Goal: Navigation & Orientation: Find specific page/section

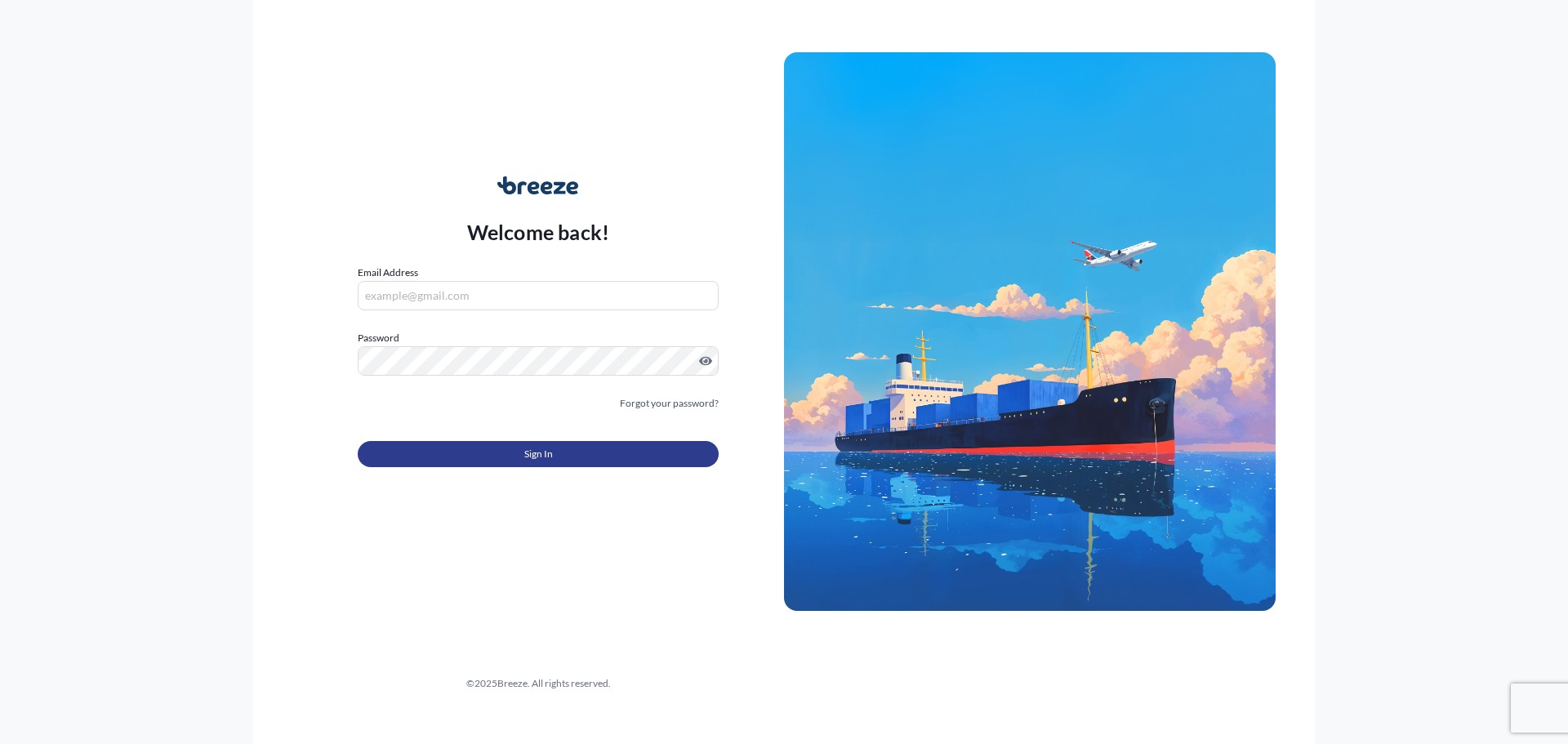
type input "[PERSON_NAME][EMAIL_ADDRESS][DOMAIN_NAME]"
click at [541, 451] on span "Sign In" at bounding box center [538, 453] width 29 height 16
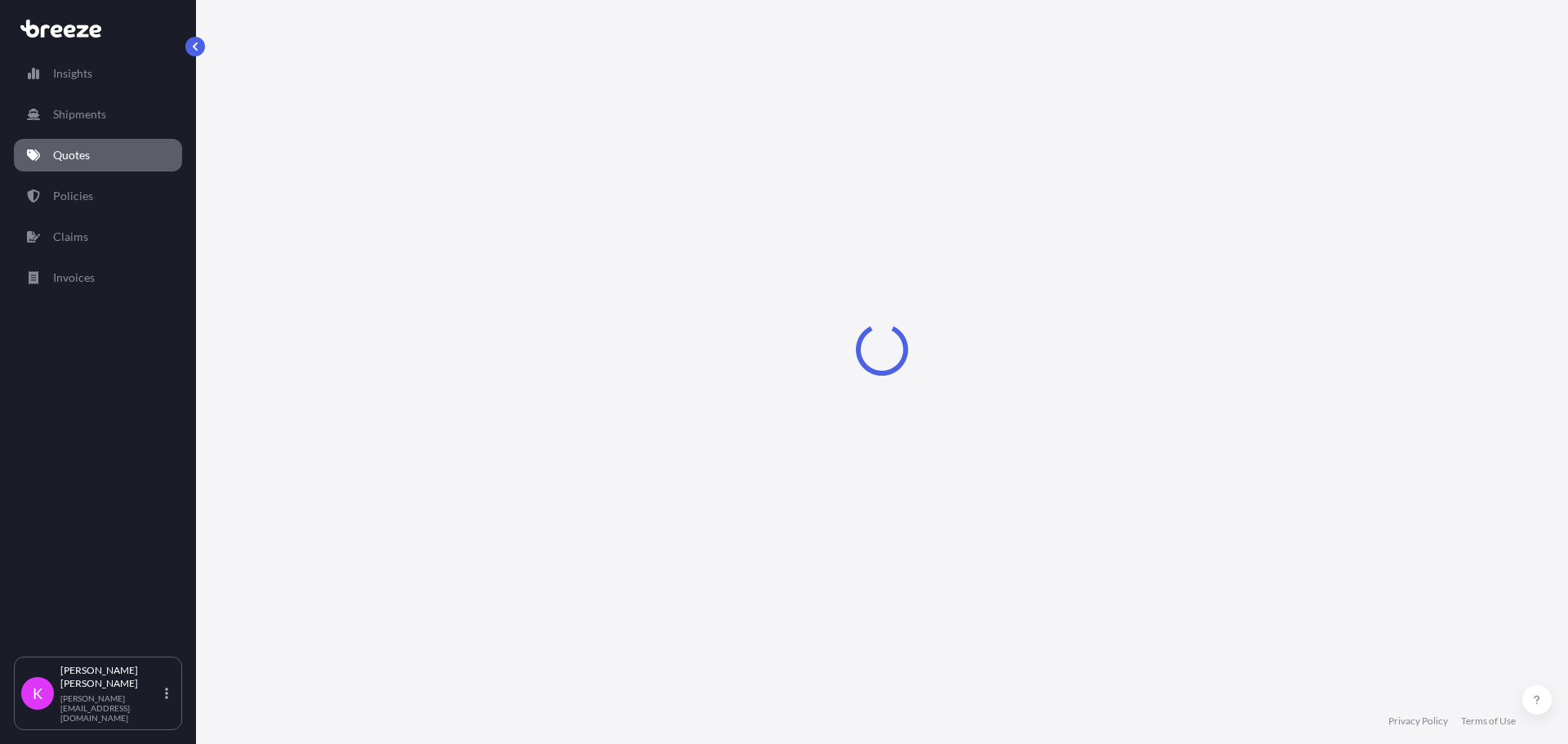
select select "Sea"
select select "1"
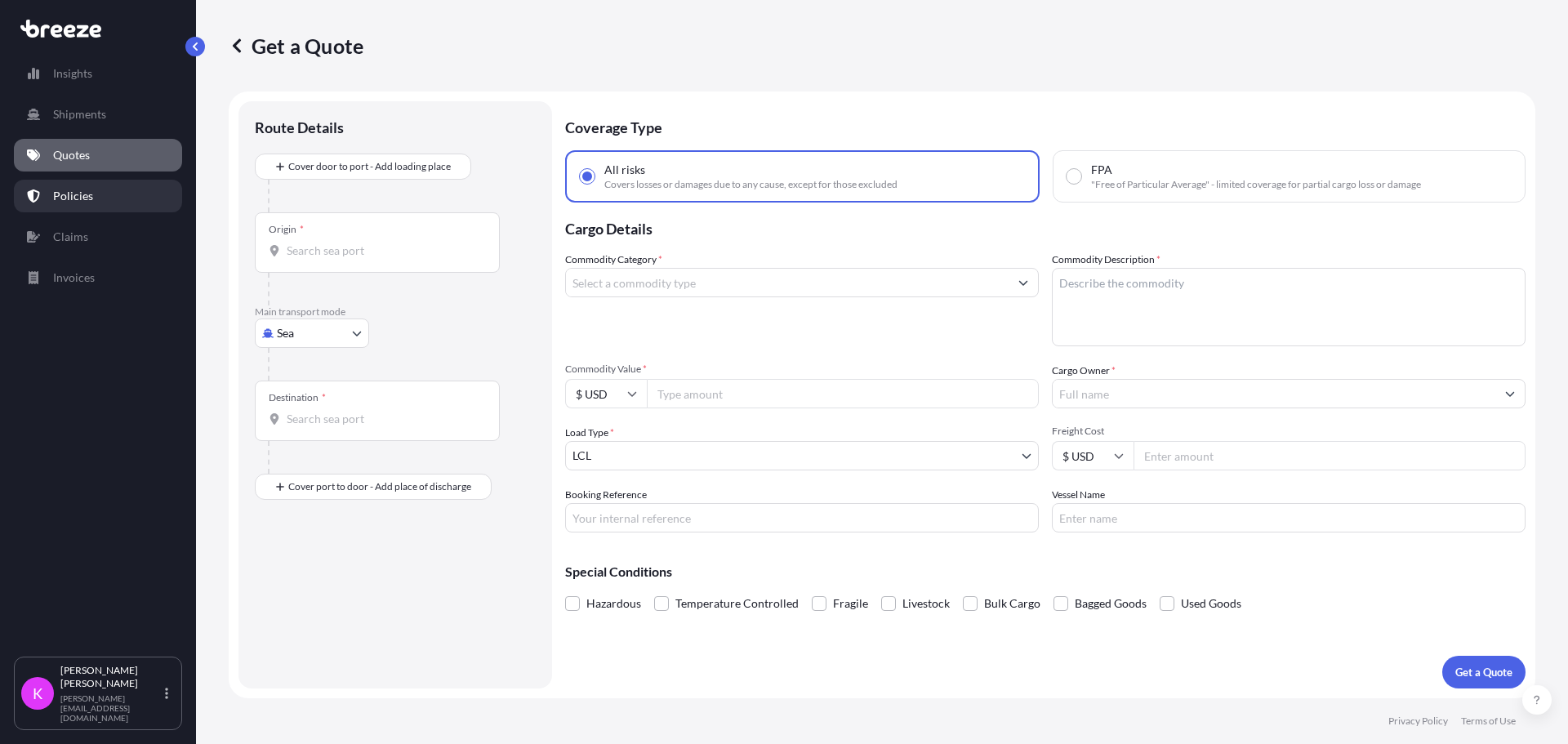
click at [92, 210] on link "Policies" at bounding box center [98, 196] width 168 height 33
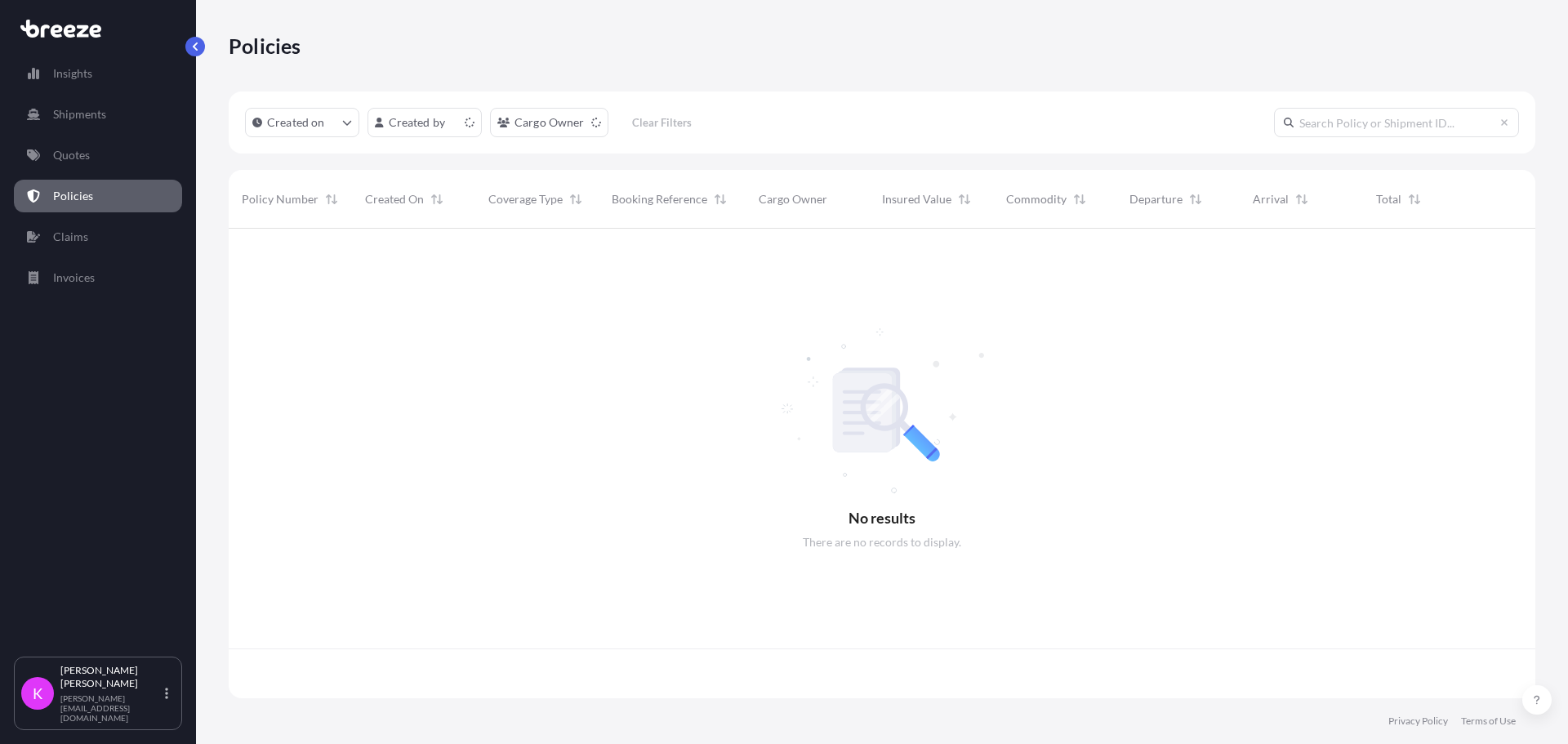
scroll to position [466, 1294]
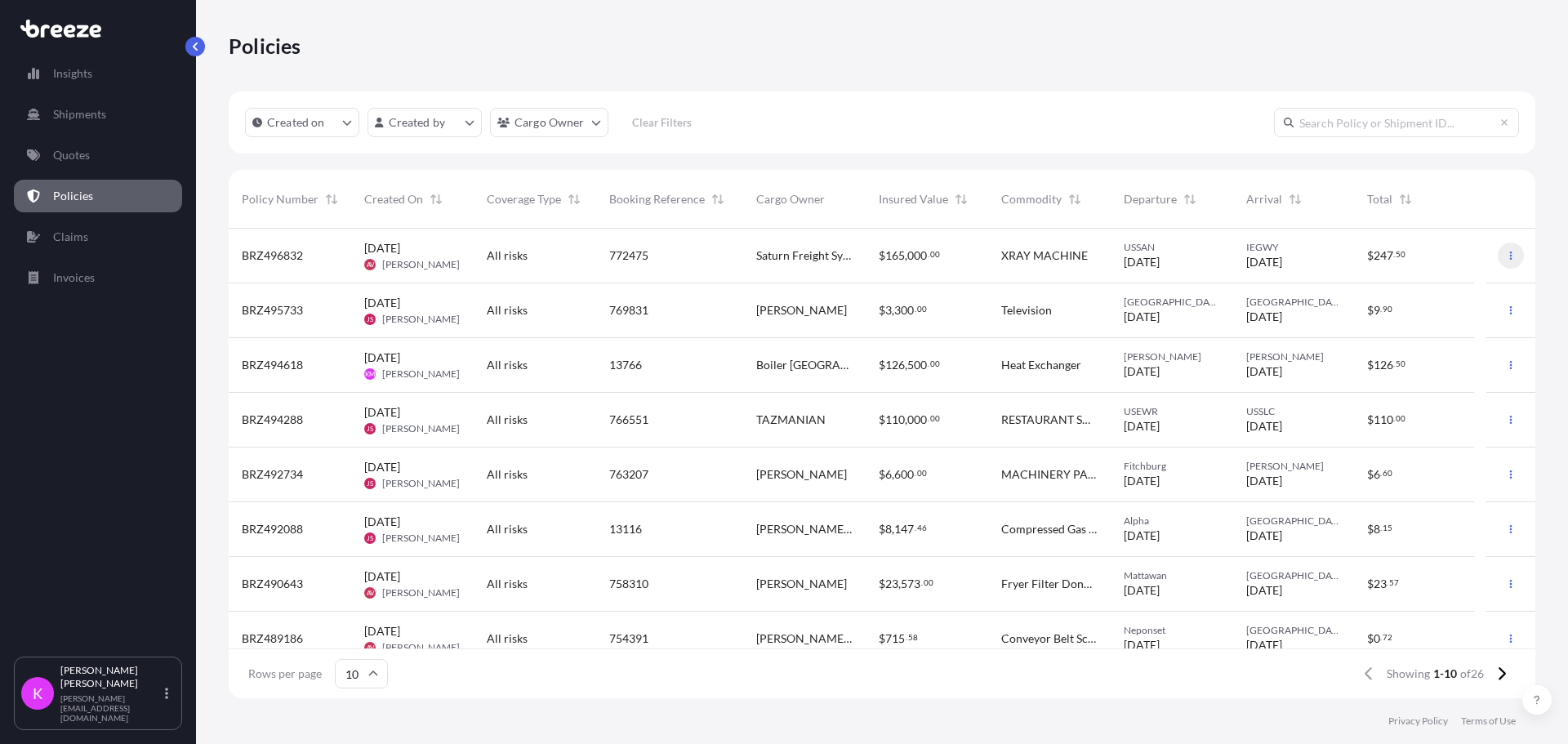
click at [1505, 251] on icon "button" at bounding box center [1510, 255] width 10 height 10
click at [396, 248] on span "[DATE]" at bounding box center [382, 248] width 36 height 16
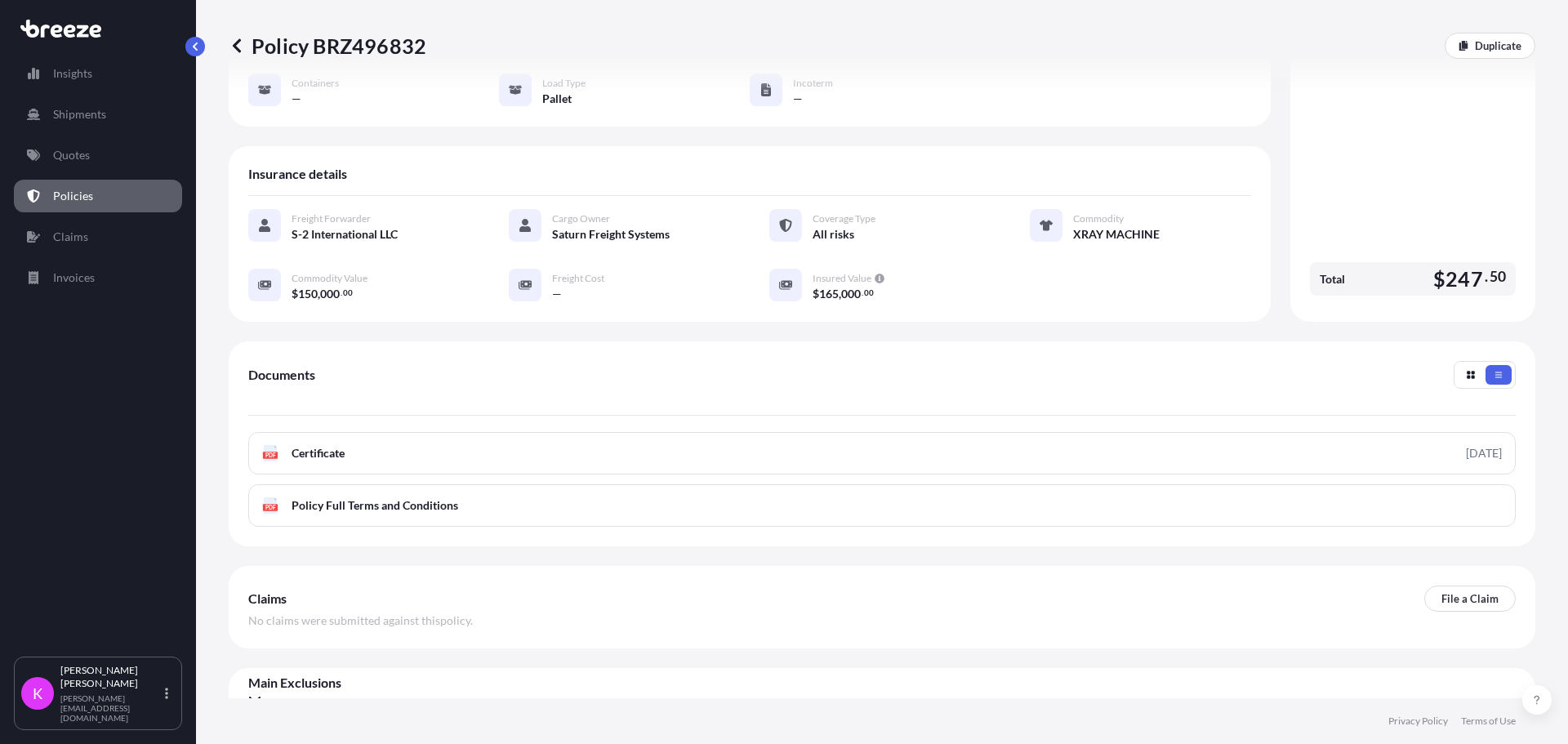
scroll to position [222, 0]
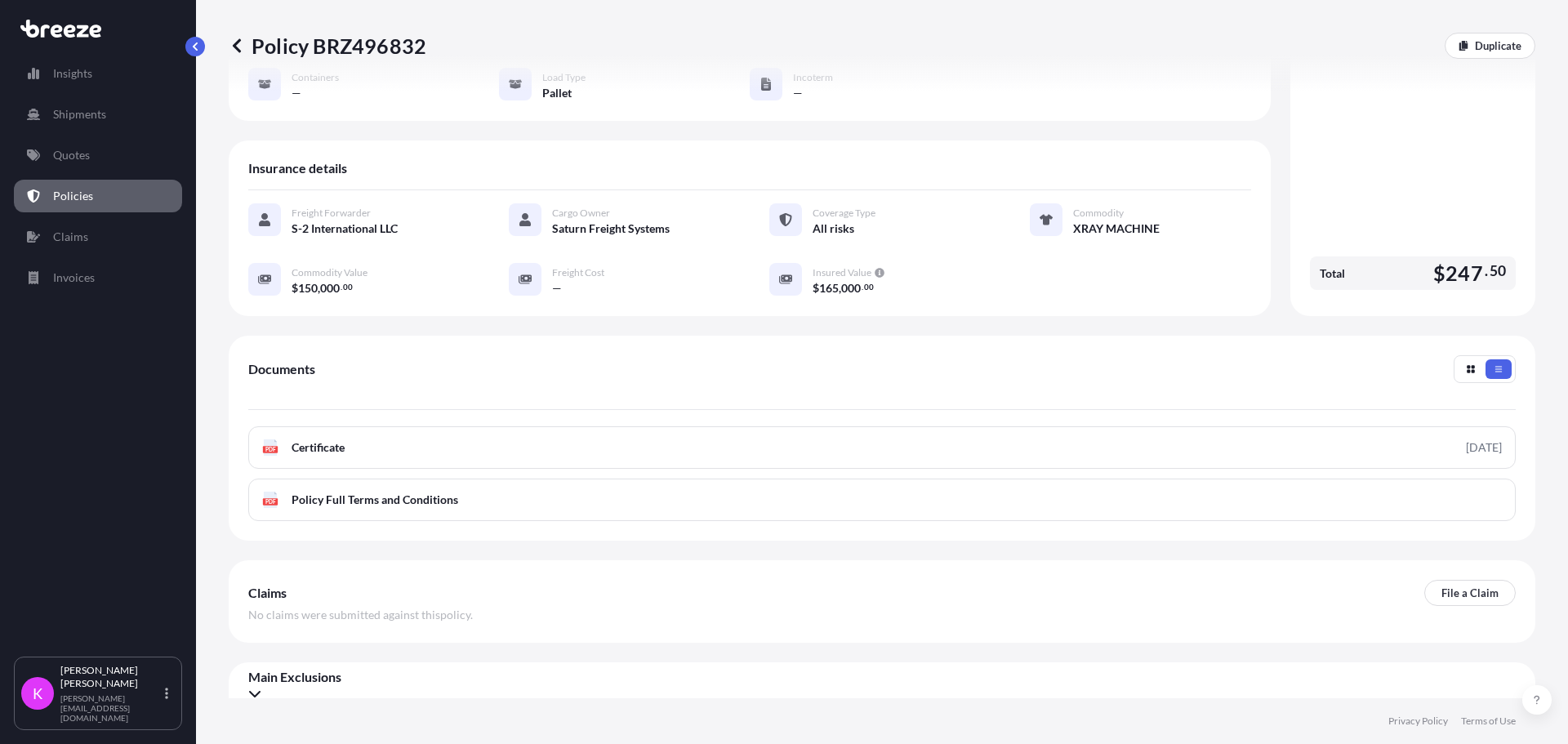
click at [261, 687] on icon at bounding box center [254, 693] width 13 height 13
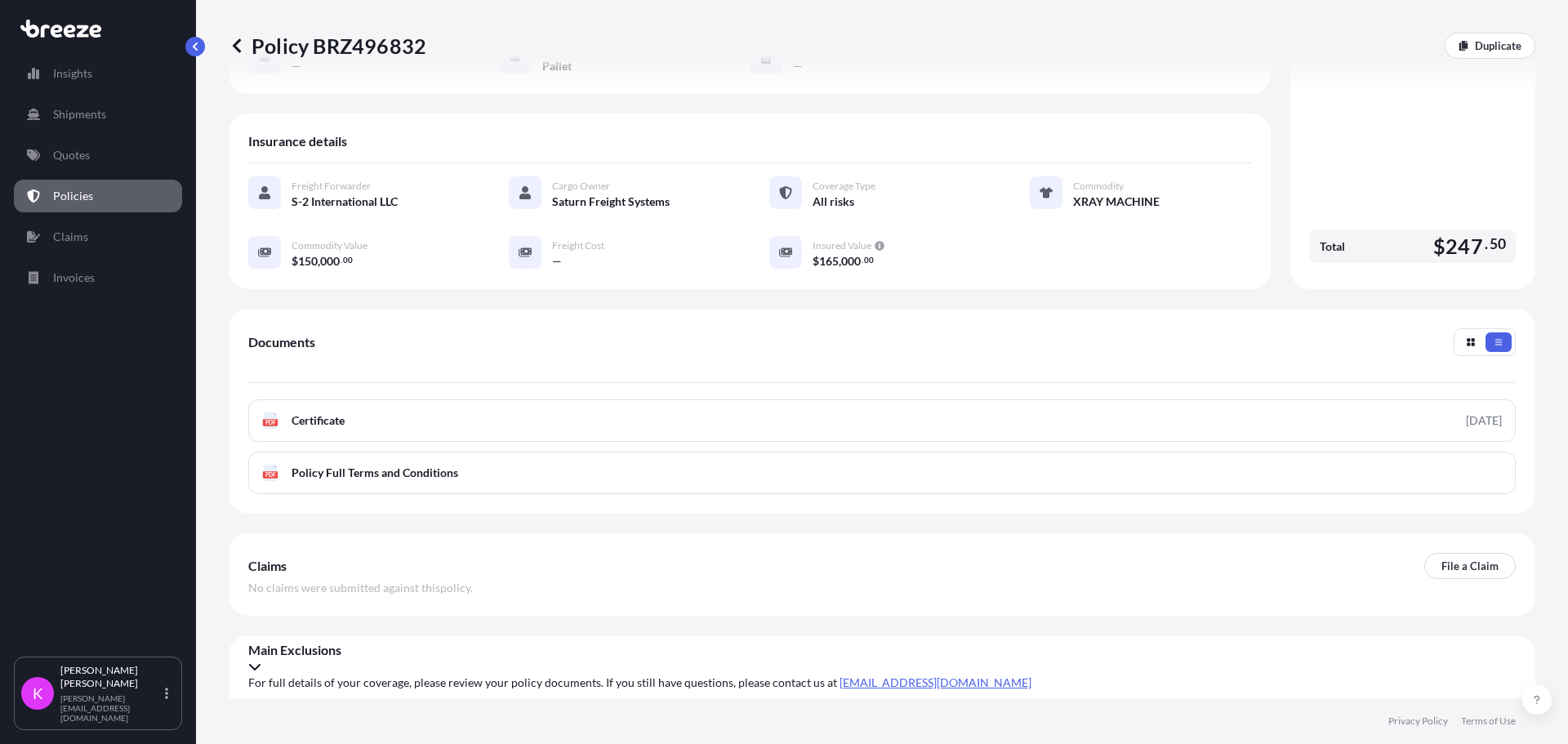
scroll to position [0, 0]
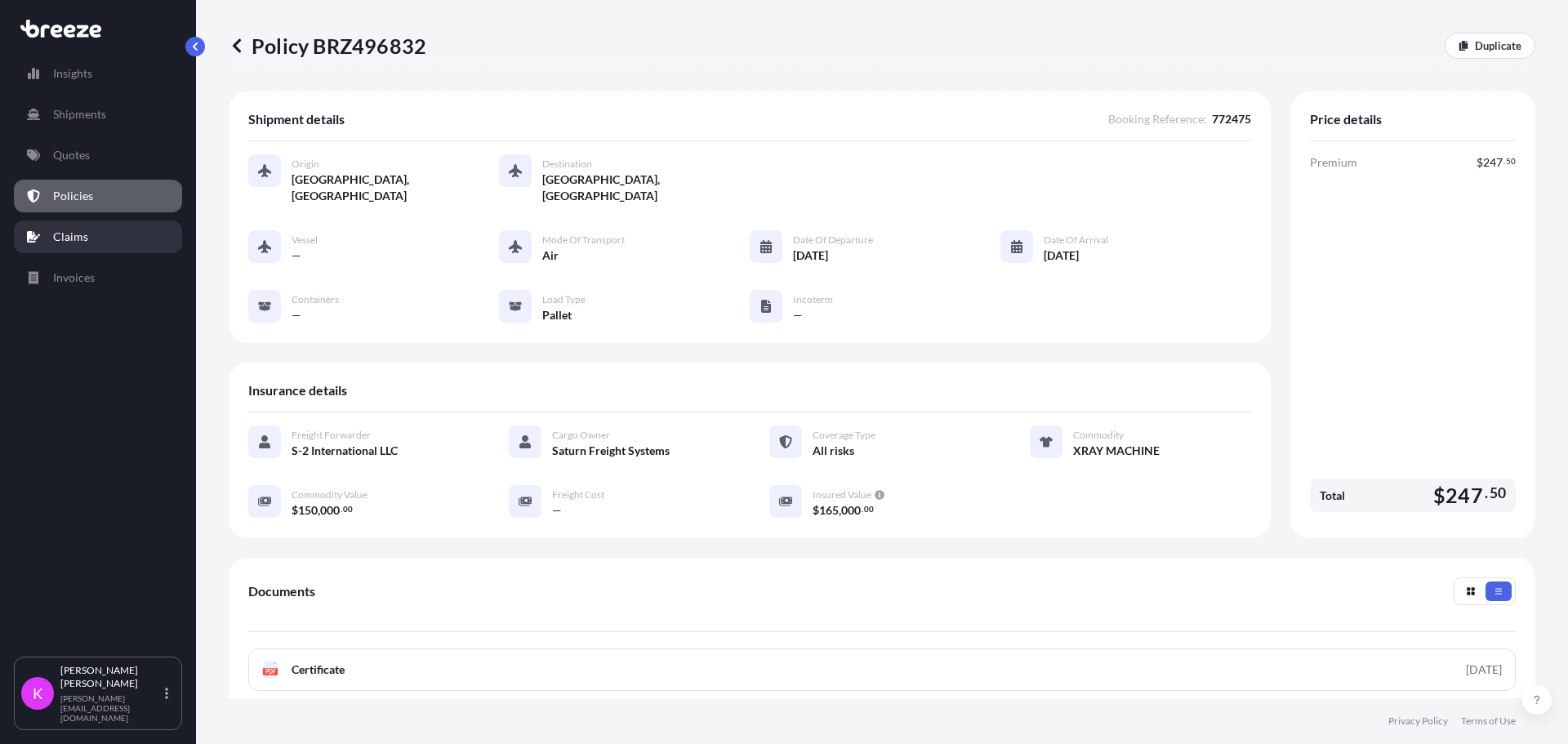
click at [95, 248] on link "Claims" at bounding box center [98, 236] width 168 height 33
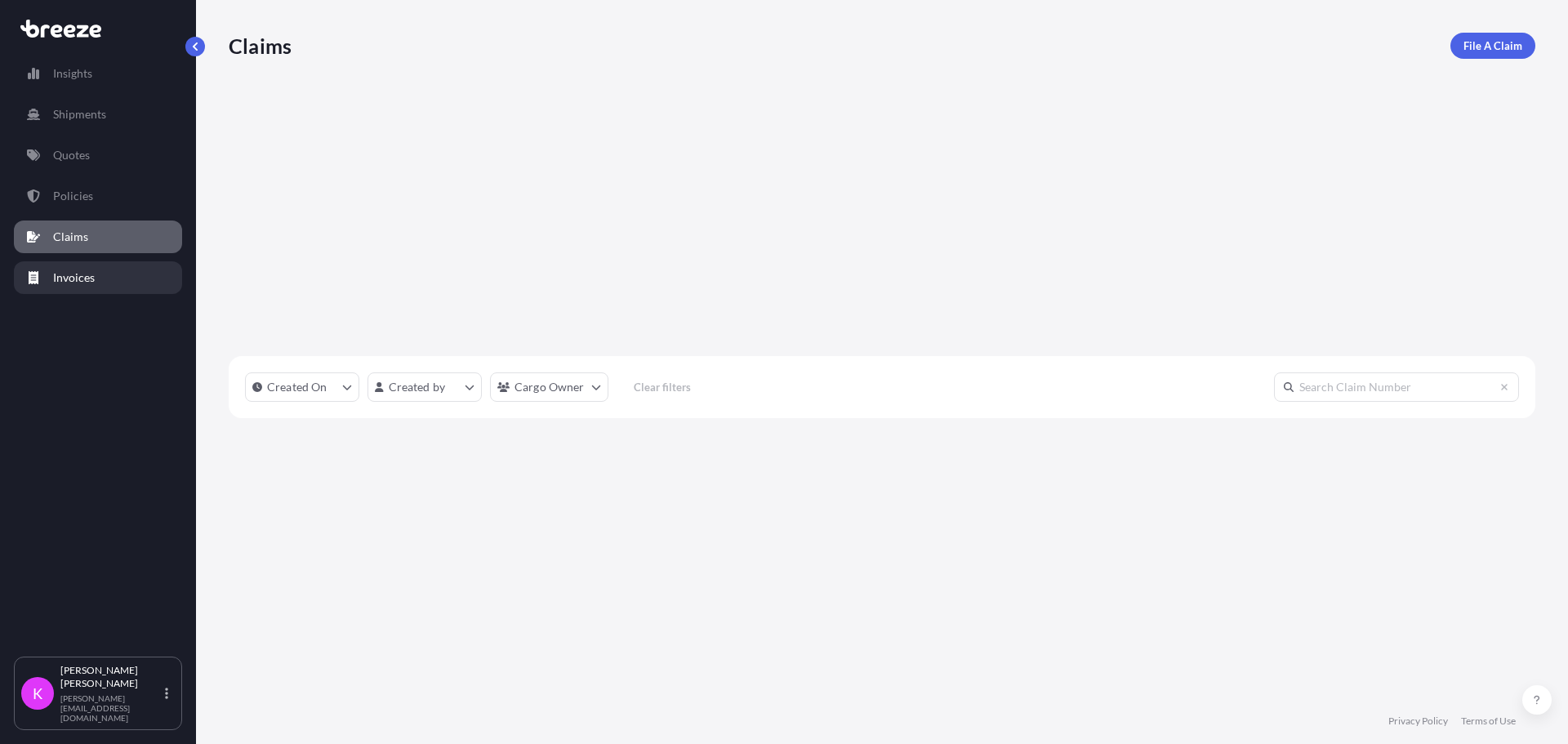
scroll to position [516, 1294]
click at [110, 258] on div "Insights Shipments Quotes Policies Claims Invoices" at bounding box center [98, 349] width 168 height 613
click at [107, 283] on link "Invoices" at bounding box center [98, 277] width 168 height 33
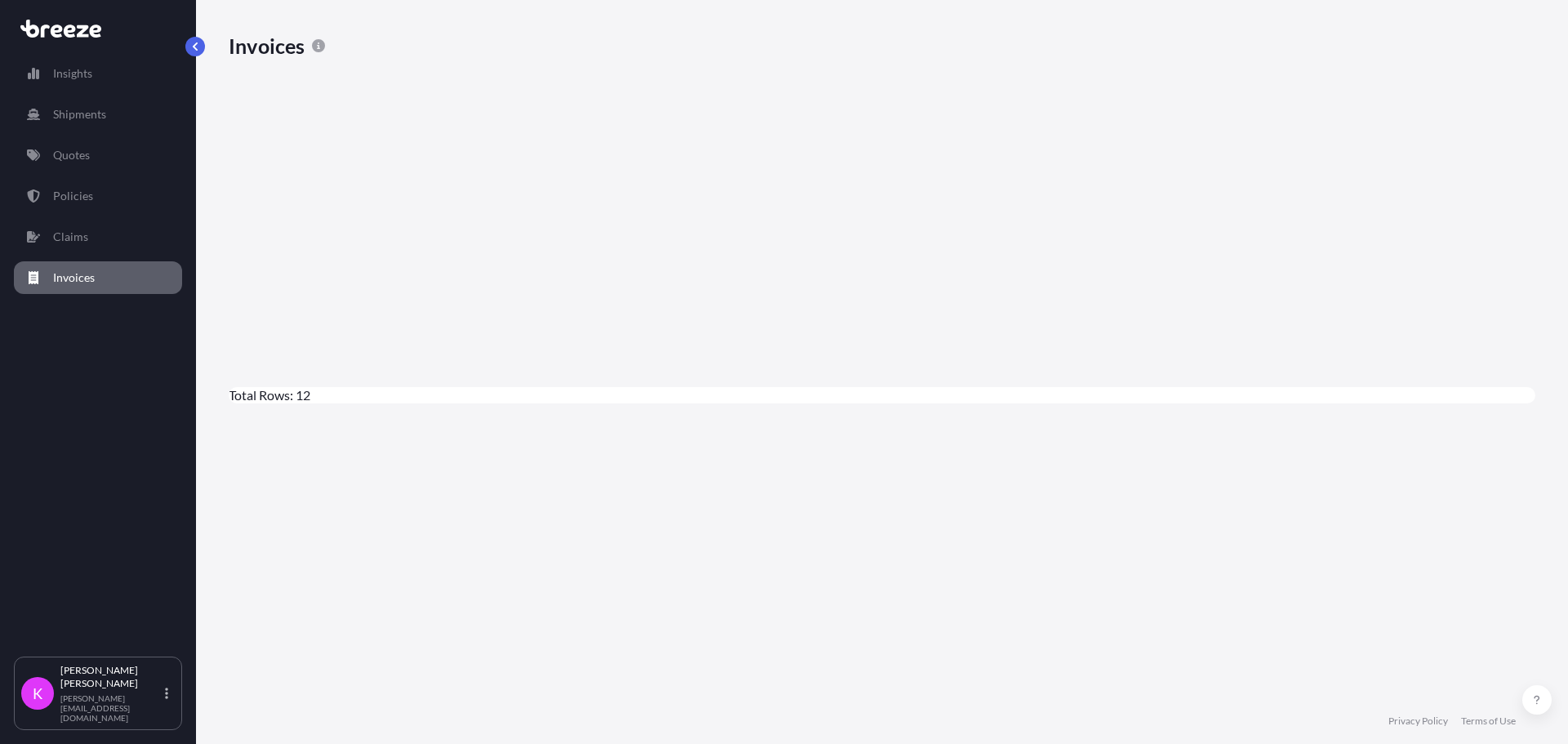
scroll to position [552, 1294]
click at [516, 555] on div "pending" at bounding box center [372, 582] width 287 height 55
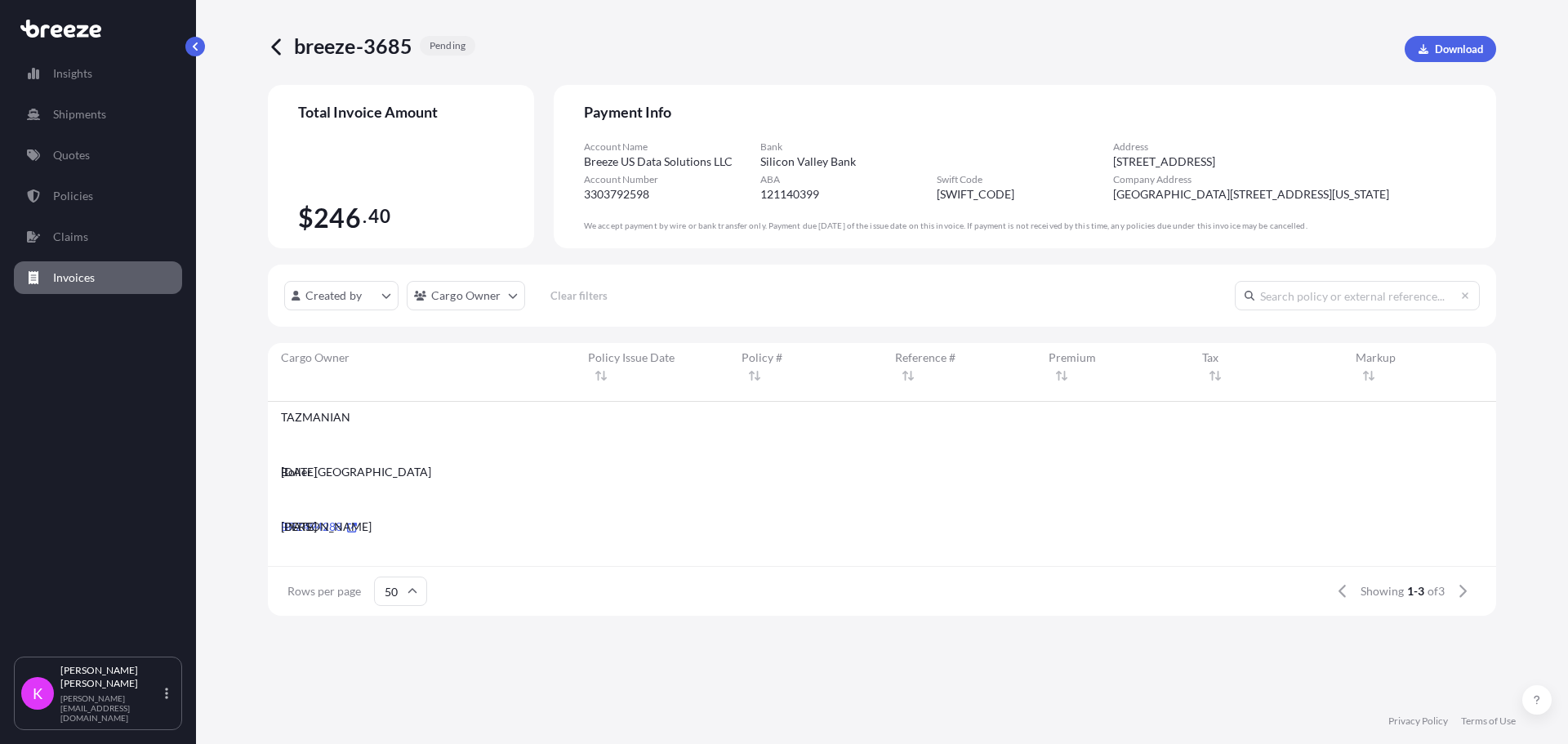
scroll to position [210, 1216]
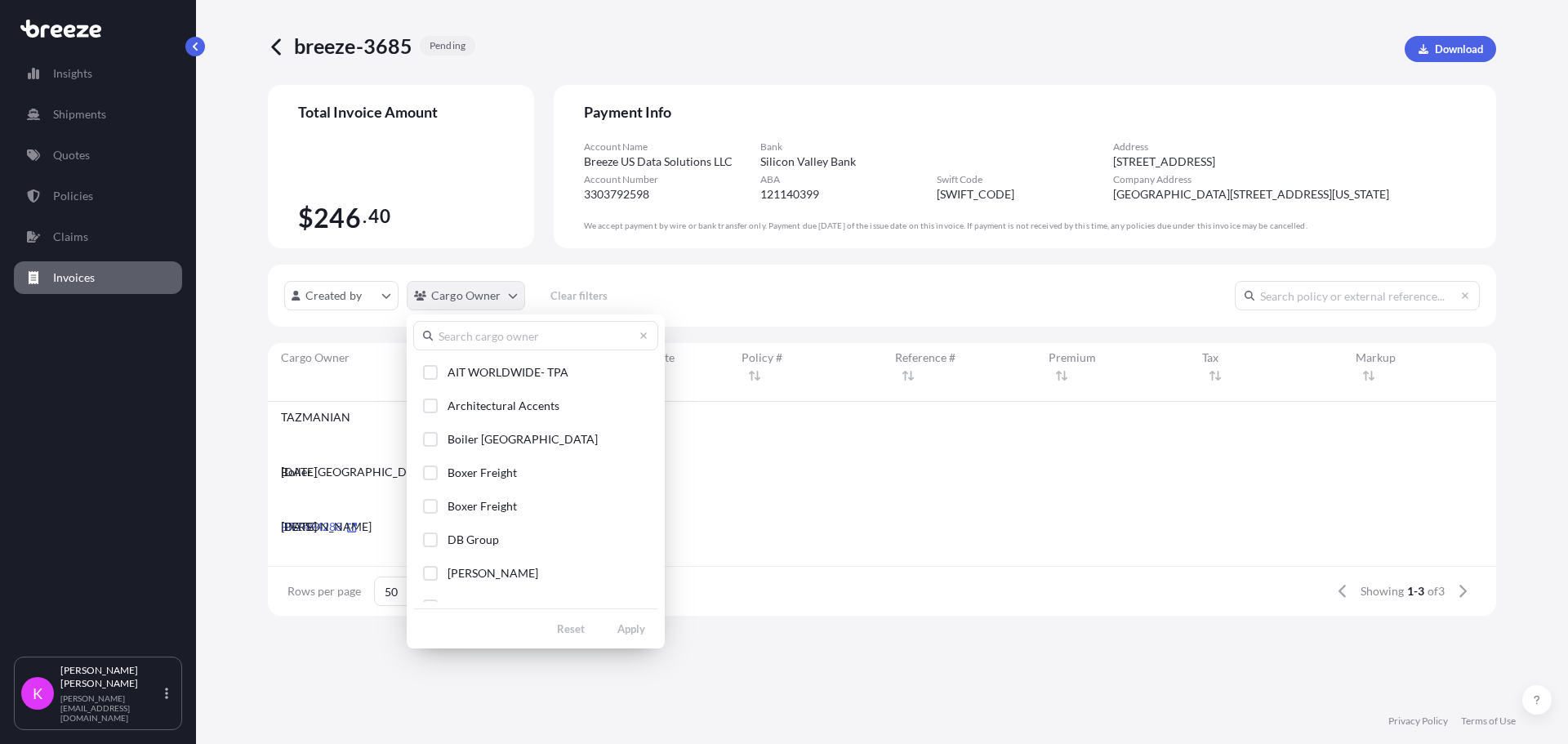
click at [505, 303] on html "Insights Shipments Quotes Policies Claims Invoices K [PERSON_NAME] [PERSON_NAME…" at bounding box center [784, 372] width 1568 height 744
click at [687, 275] on html "Insights Shipments Quotes Policies Claims Invoices K [PERSON_NAME] [PERSON_NAME…" at bounding box center [784, 372] width 1568 height 744
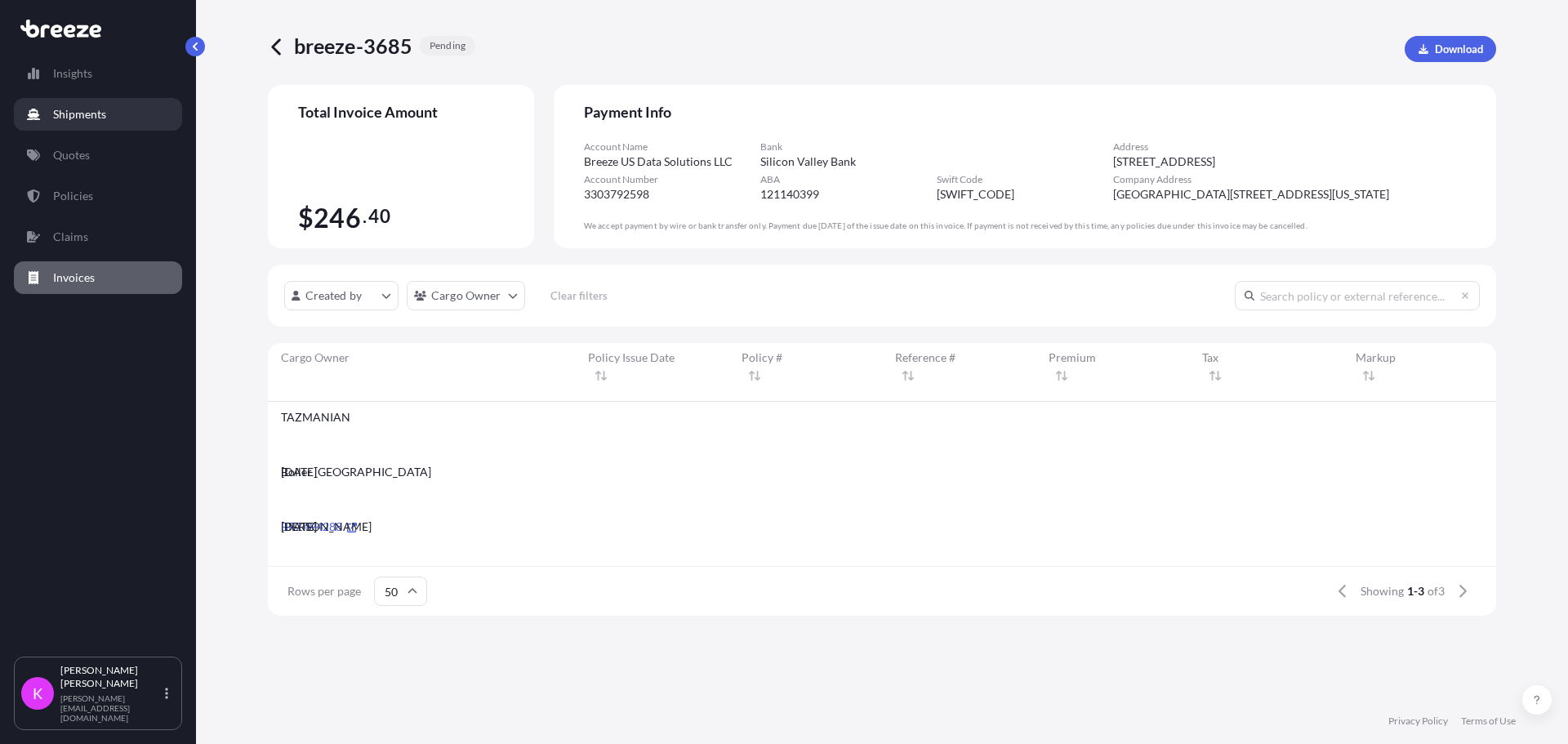
click at [114, 116] on link "Shipments" at bounding box center [98, 114] width 168 height 33
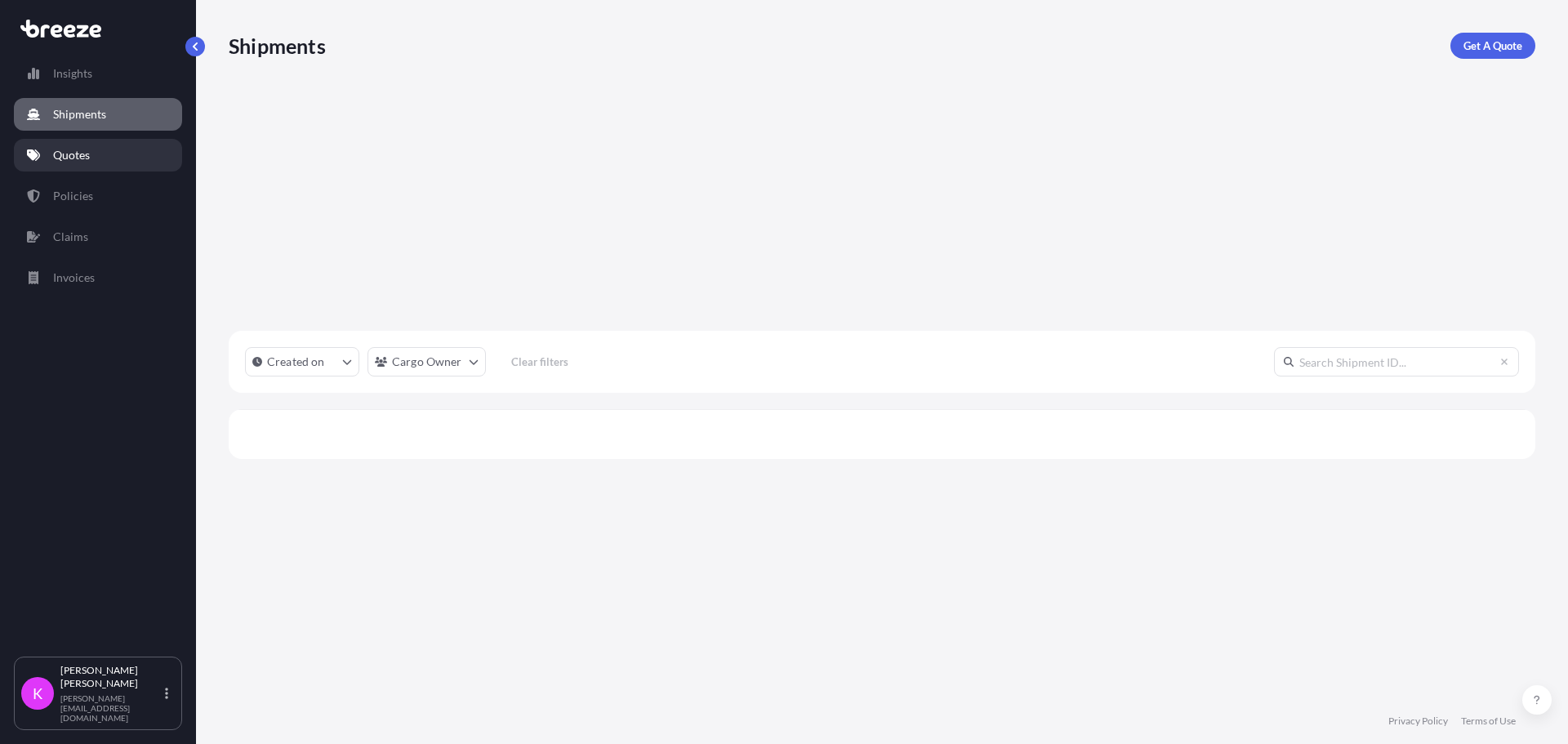
scroll to position [516, 1294]
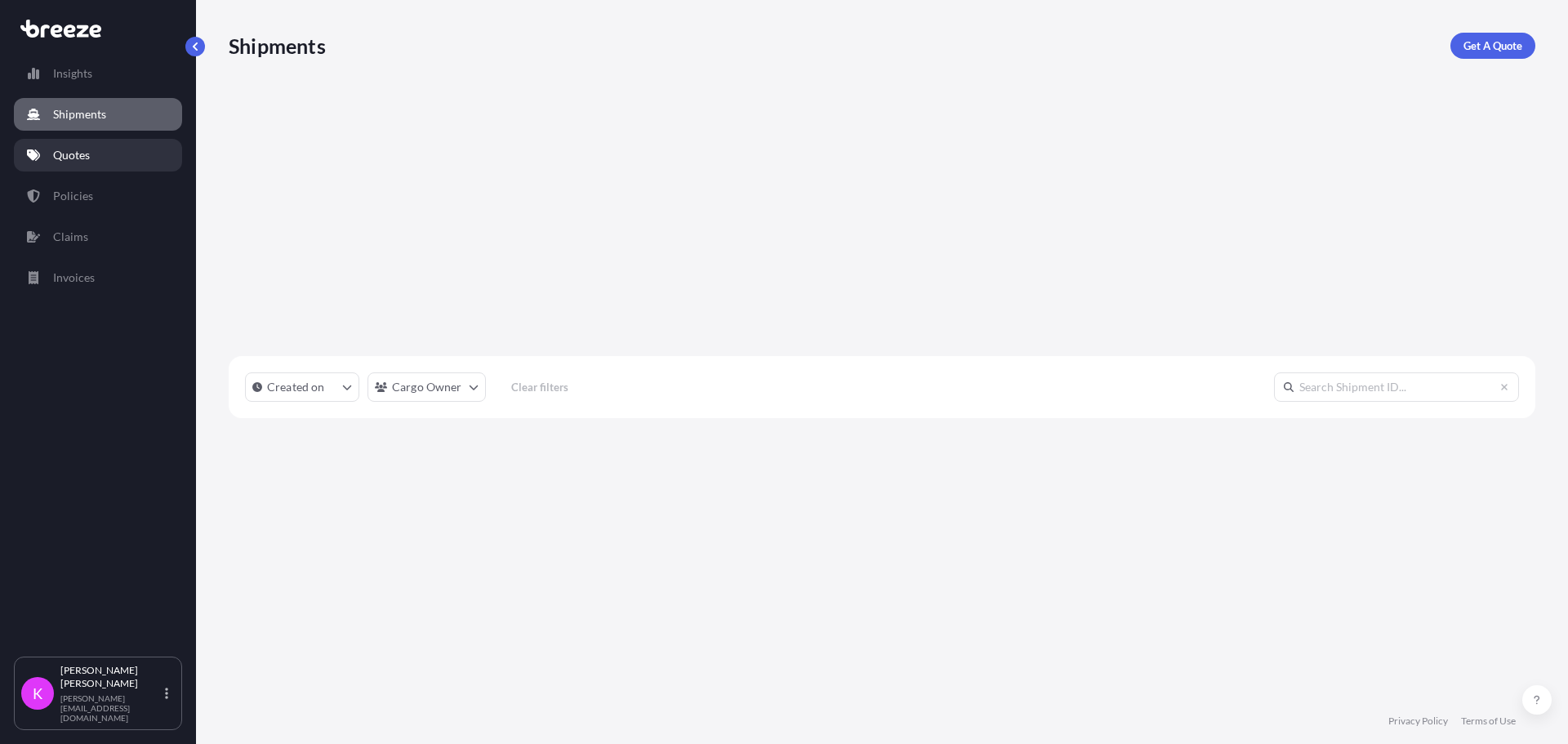
click at [110, 146] on link "Quotes" at bounding box center [98, 155] width 168 height 33
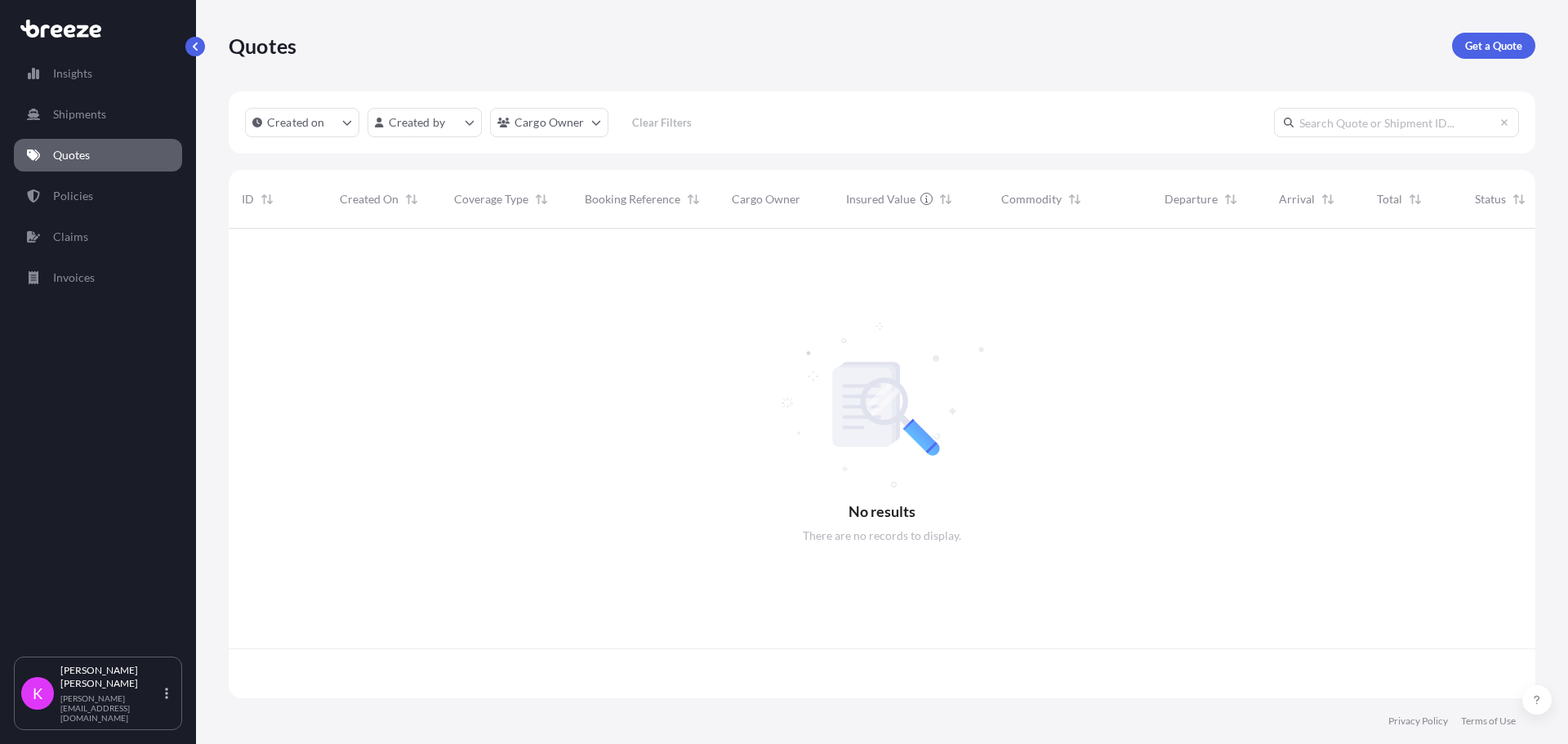
scroll to position [466, 1294]
click at [117, 199] on link "Policies" at bounding box center [98, 196] width 168 height 33
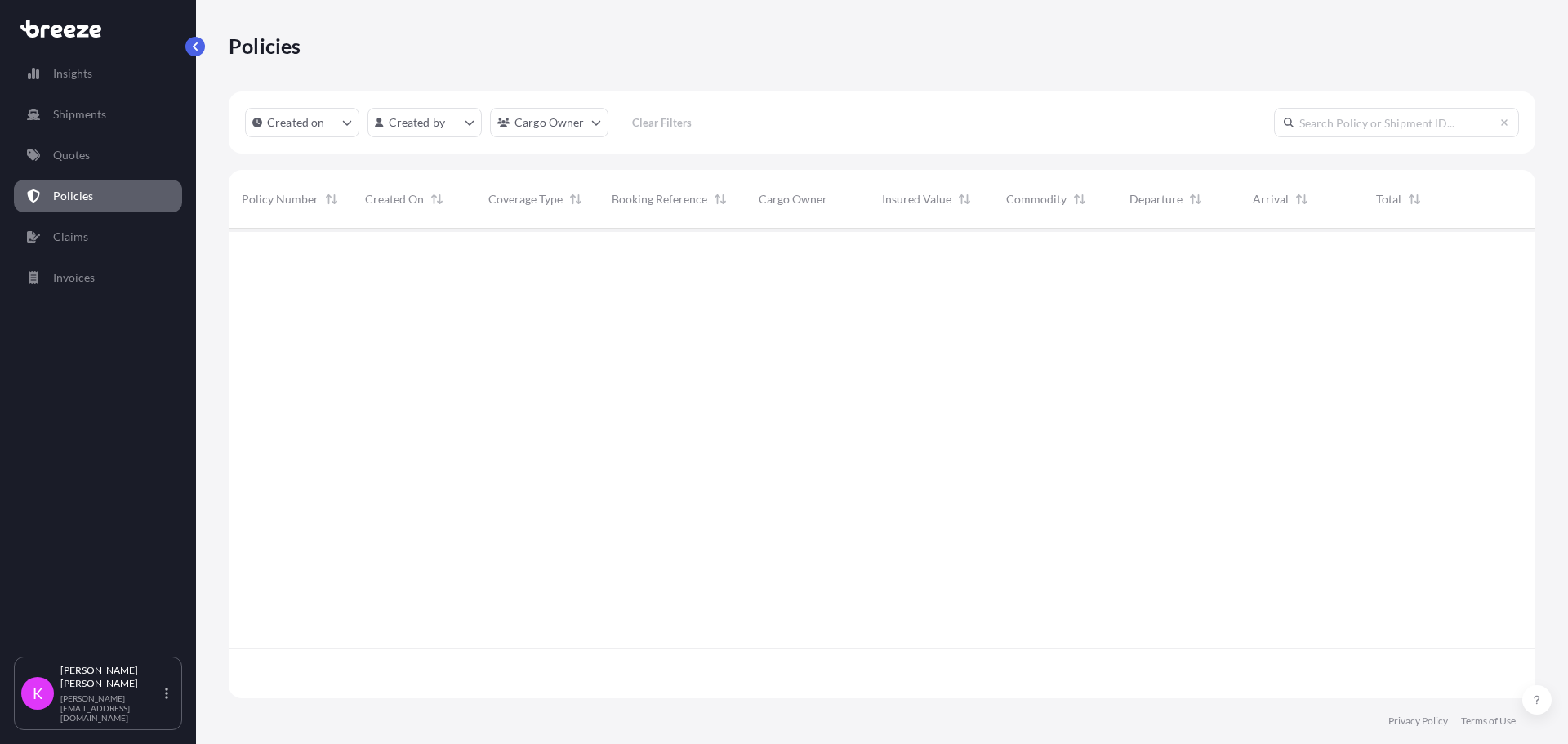
scroll to position [466, 1294]
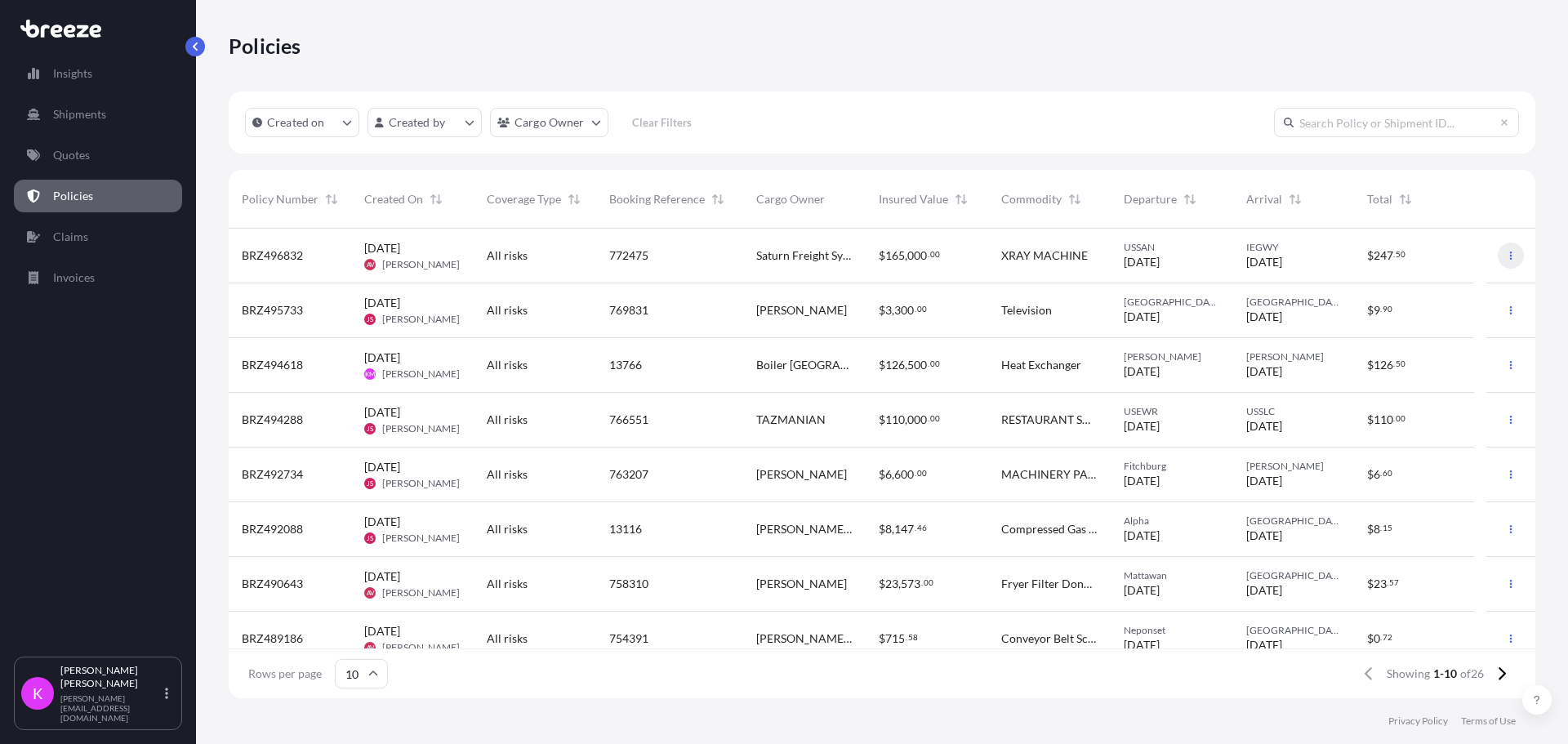
click at [1497, 260] on button "button" at bounding box center [1510, 255] width 26 height 26
click at [1159, 263] on span "[DATE]" at bounding box center [1141, 262] width 36 height 16
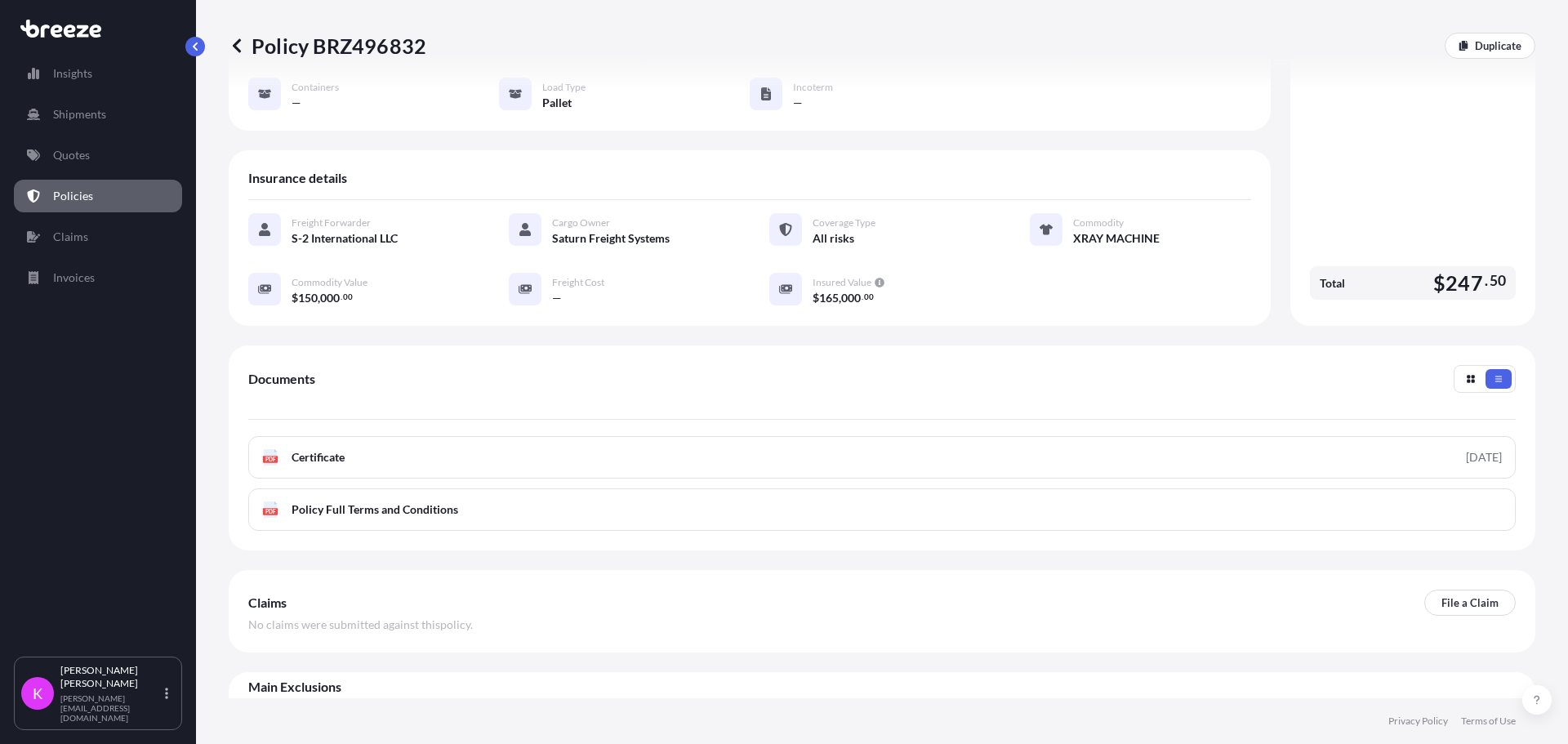
scroll to position [222, 0]
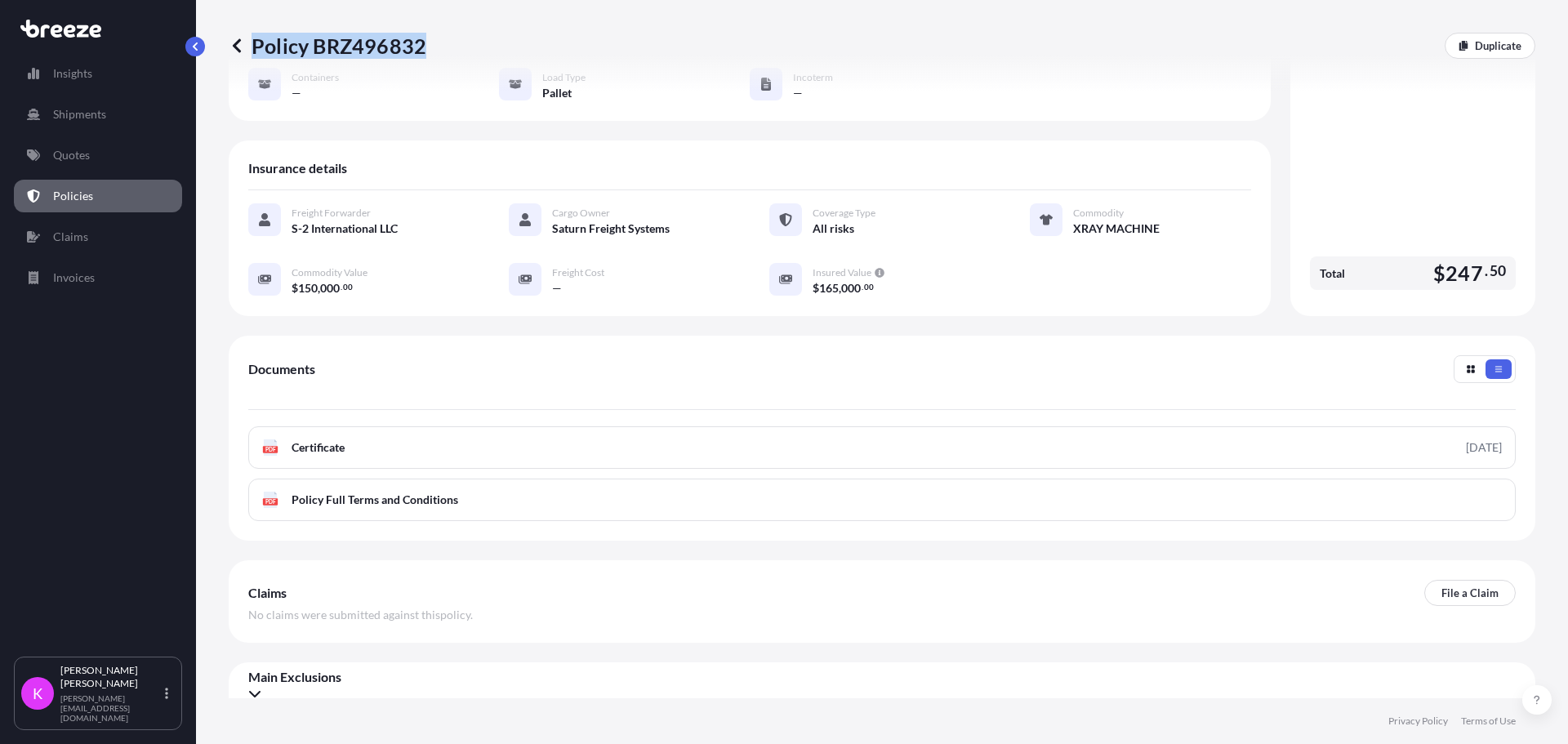
drag, startPoint x: 439, startPoint y: 51, endPoint x: 421, endPoint y: 49, distance: 18.1
click at [421, 49] on div "Policy BRZ496832 Duplicate" at bounding box center [882, 46] width 1306 height 26
copy p "Policy BRZ496832"
click at [96, 201] on link "Policies" at bounding box center [98, 196] width 168 height 33
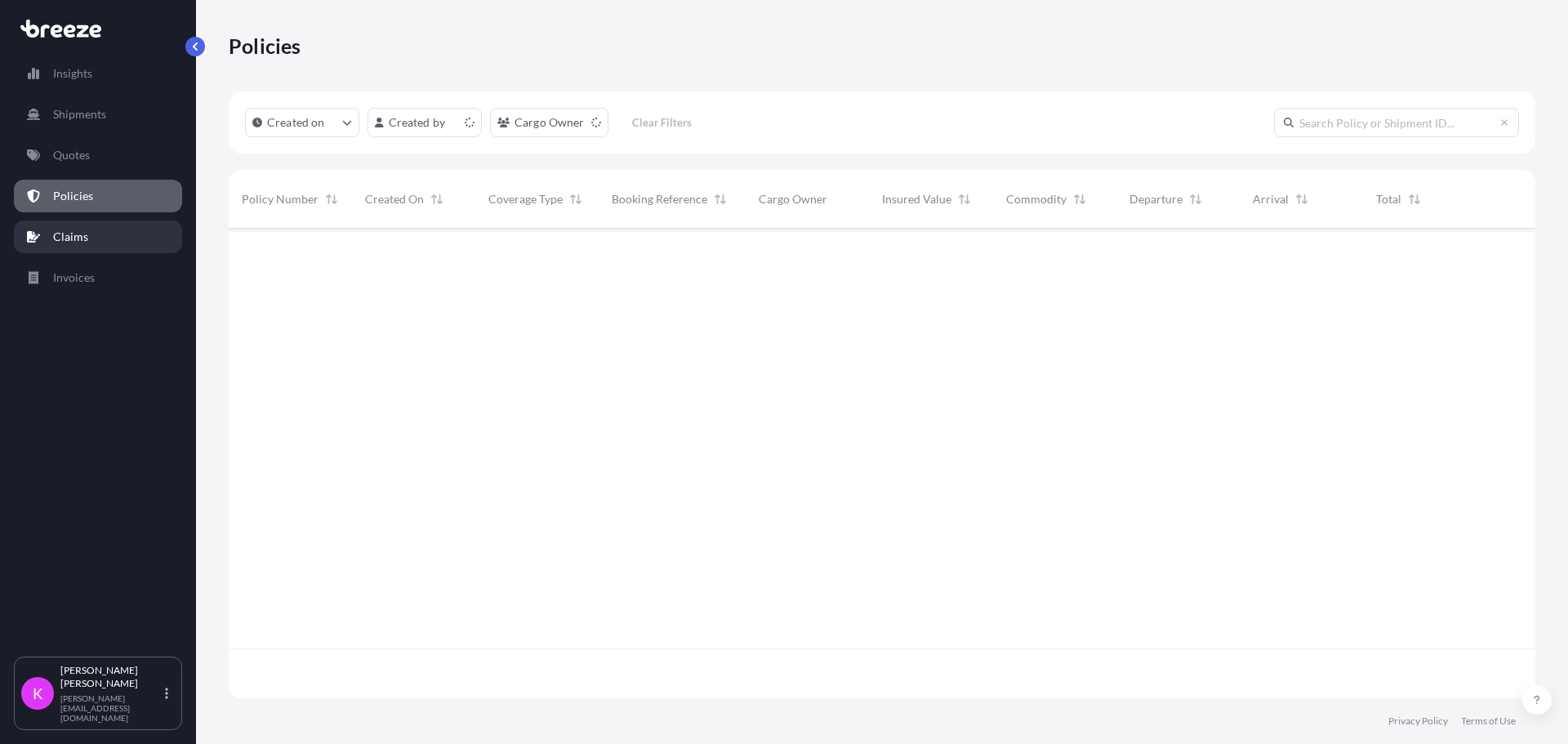
scroll to position [466, 1294]
